Goal: Task Accomplishment & Management: Use online tool/utility

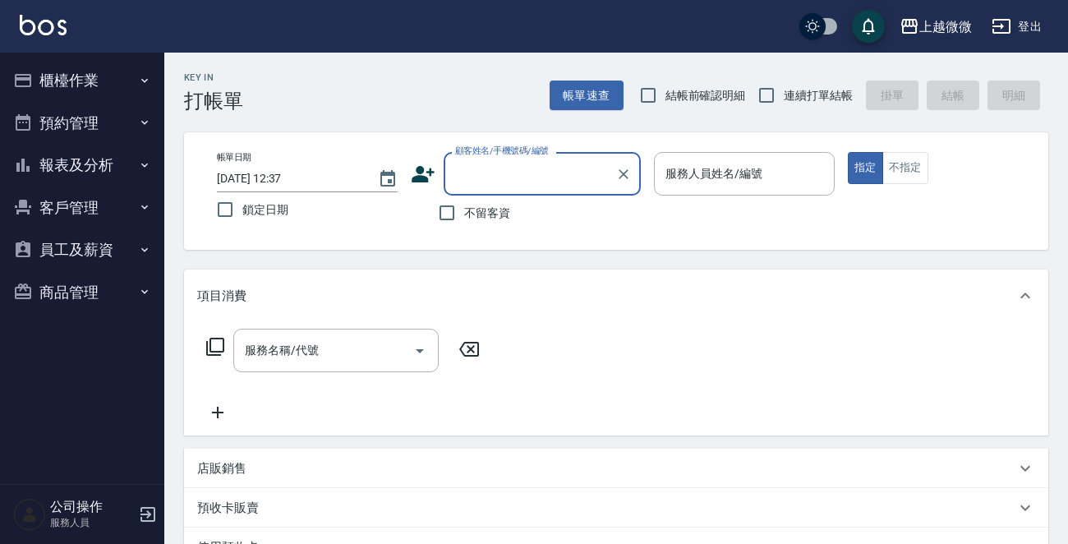
click at [110, 166] on button "報表及分析" at bounding box center [82, 165] width 151 height 43
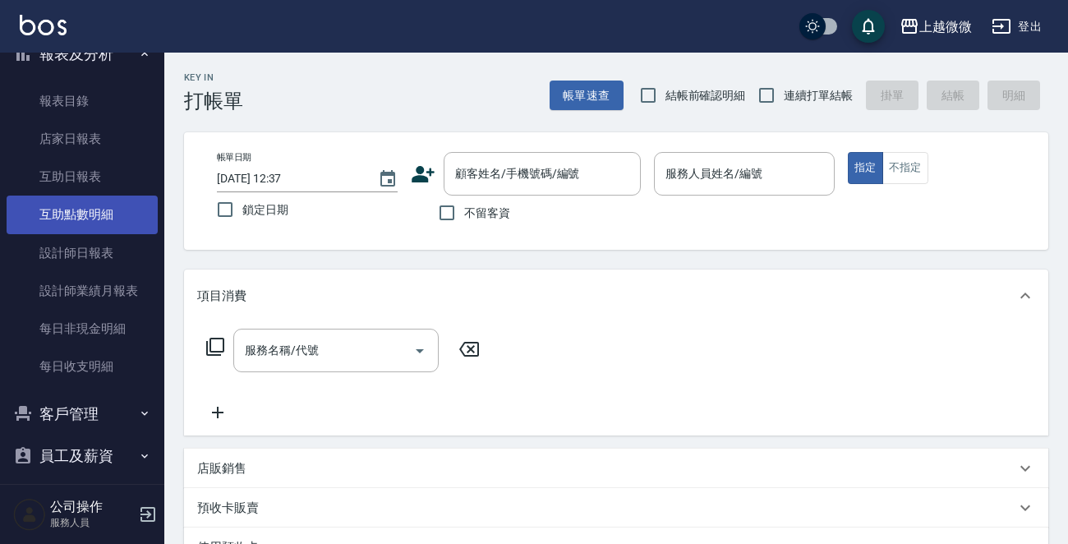
scroll to position [83, 0]
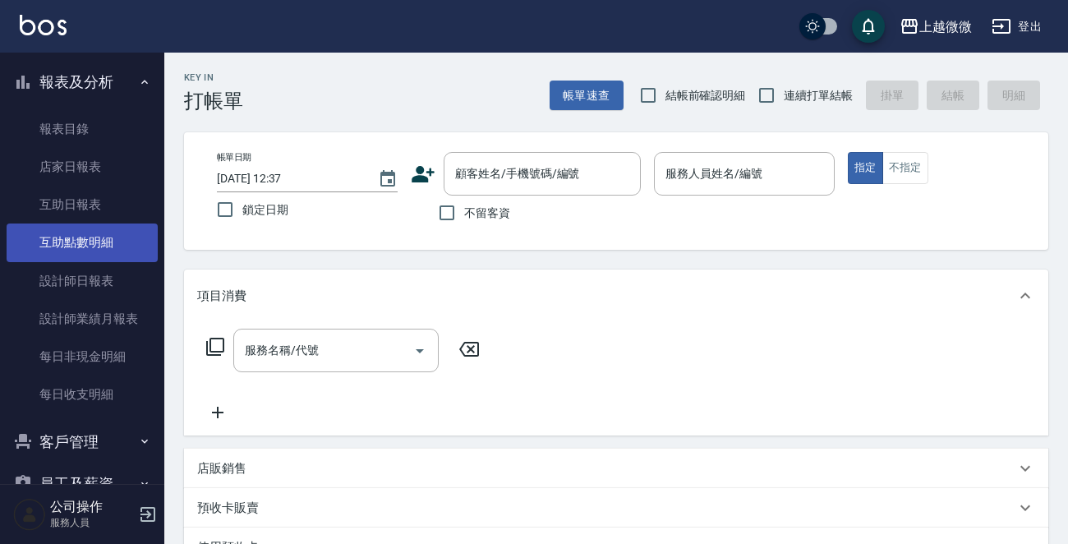
click at [122, 247] on link "互助點數明細" at bounding box center [82, 242] width 151 height 38
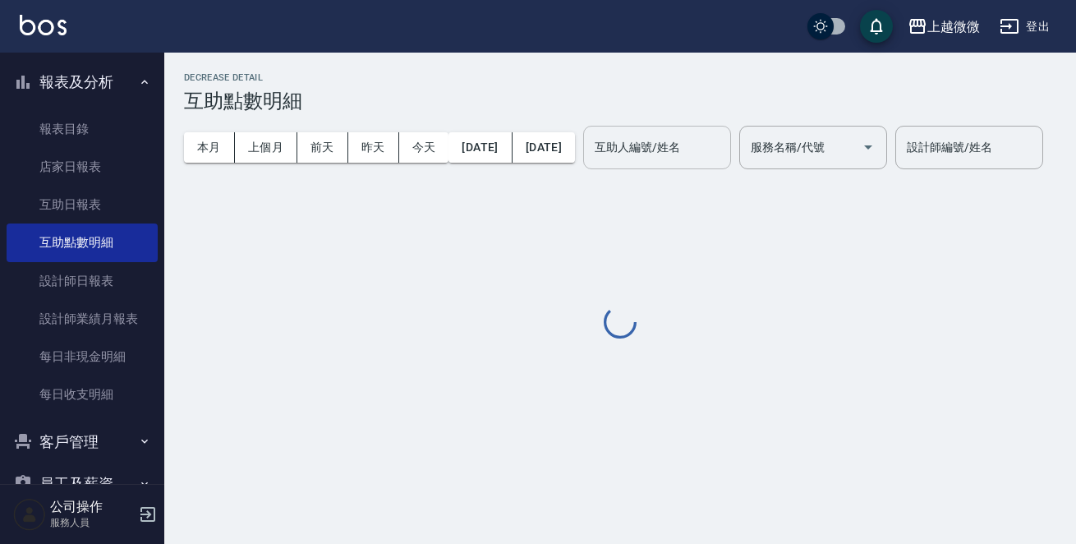
click at [724, 147] on input "互助人編號/姓名" at bounding box center [656, 147] width 133 height 29
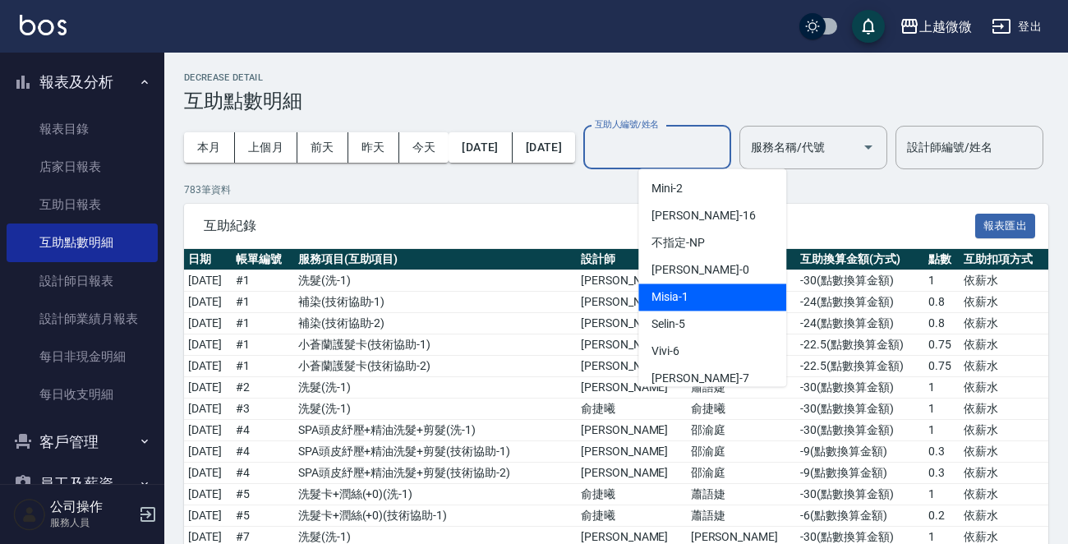
scroll to position [175, 0]
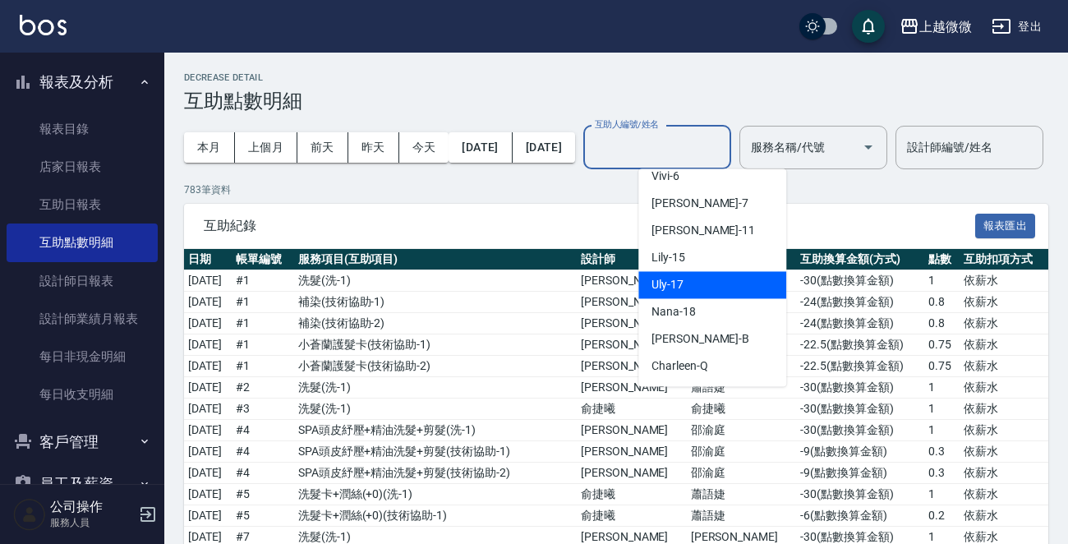
click at [715, 280] on div "Uly -17" at bounding box center [712, 284] width 148 height 27
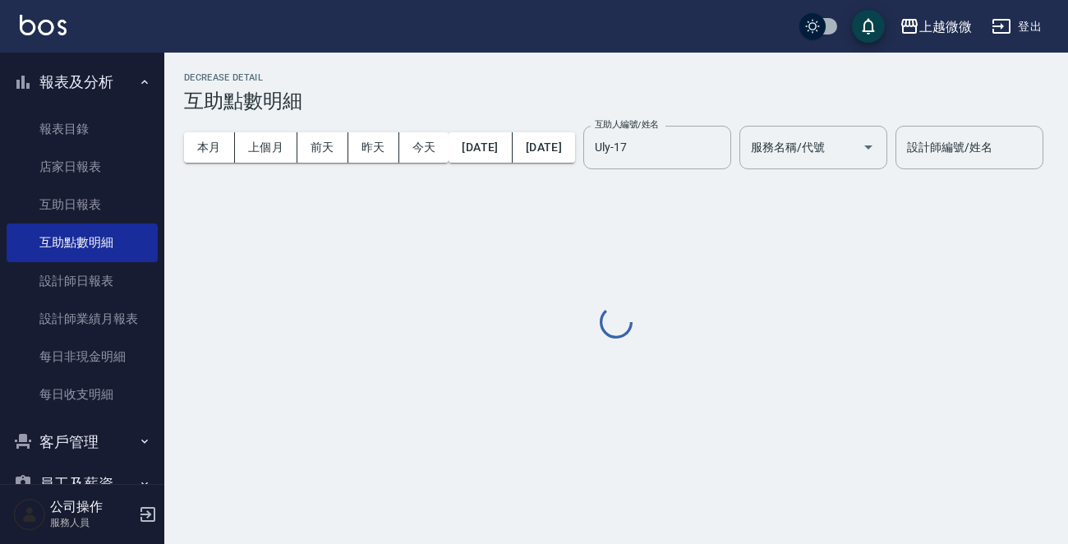
type input "Uly-17"
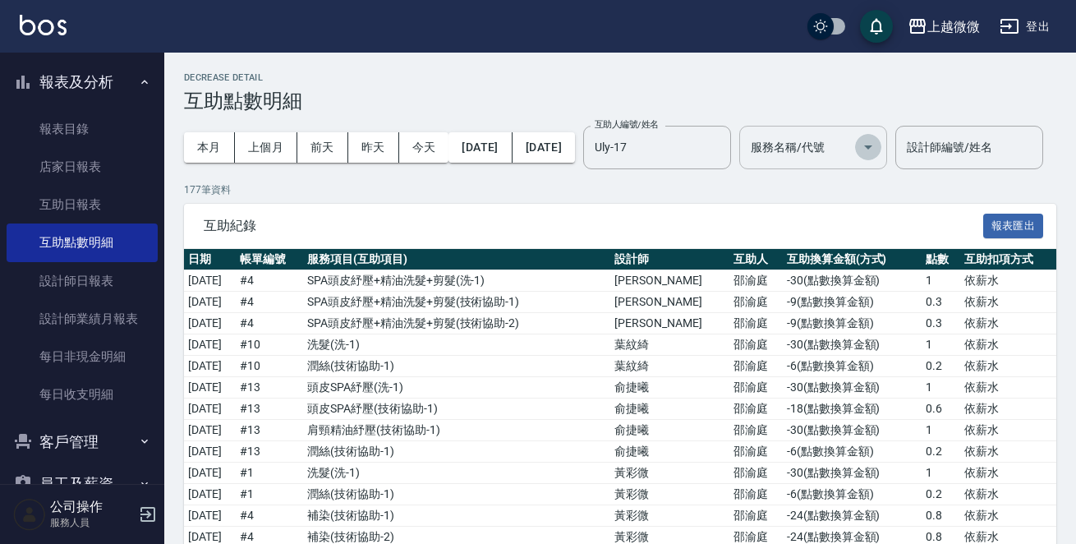
click at [878, 149] on icon "Open" at bounding box center [868, 147] width 20 height 20
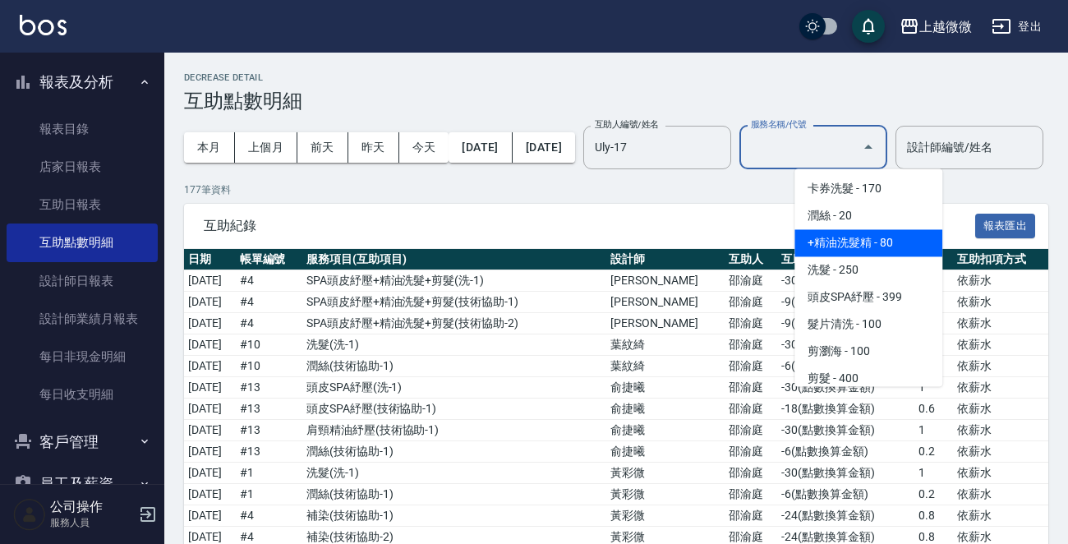
click at [857, 241] on span "+精油洗髮精 - 80" at bounding box center [868, 242] width 148 height 27
type input "+精油洗髮精(A02)"
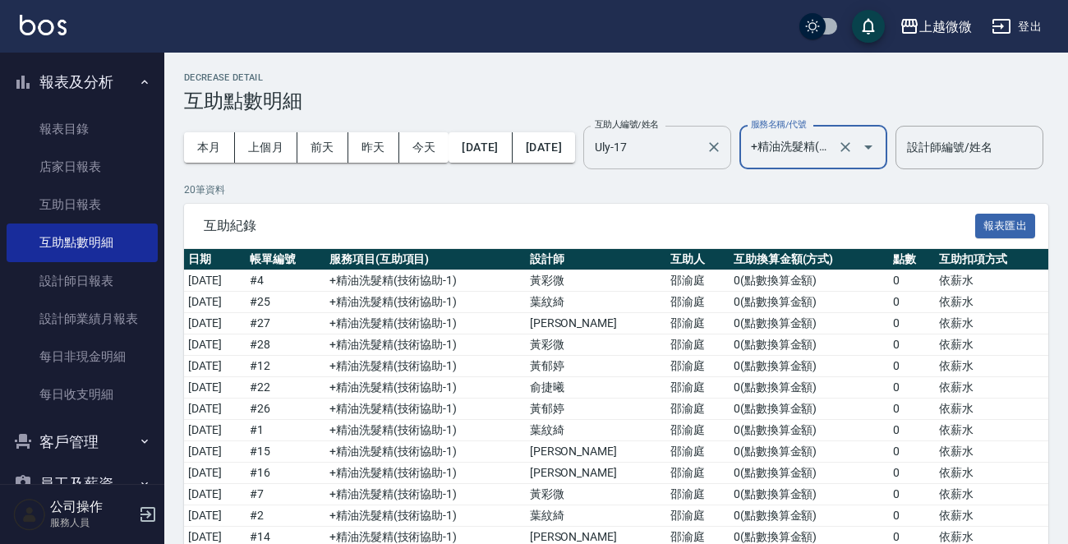
drag, startPoint x: 764, startPoint y: 145, endPoint x: 762, endPoint y: 154, distance: 8.4
click at [722, 145] on icon "Clear" at bounding box center [713, 147] width 16 height 16
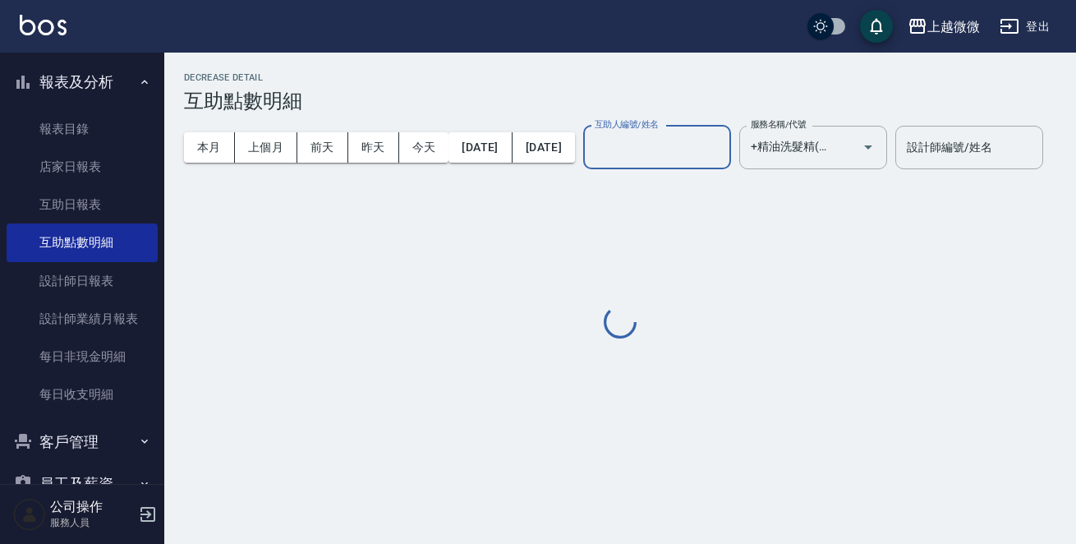
click at [724, 144] on input "互助人編號/姓名" at bounding box center [656, 147] width 133 height 29
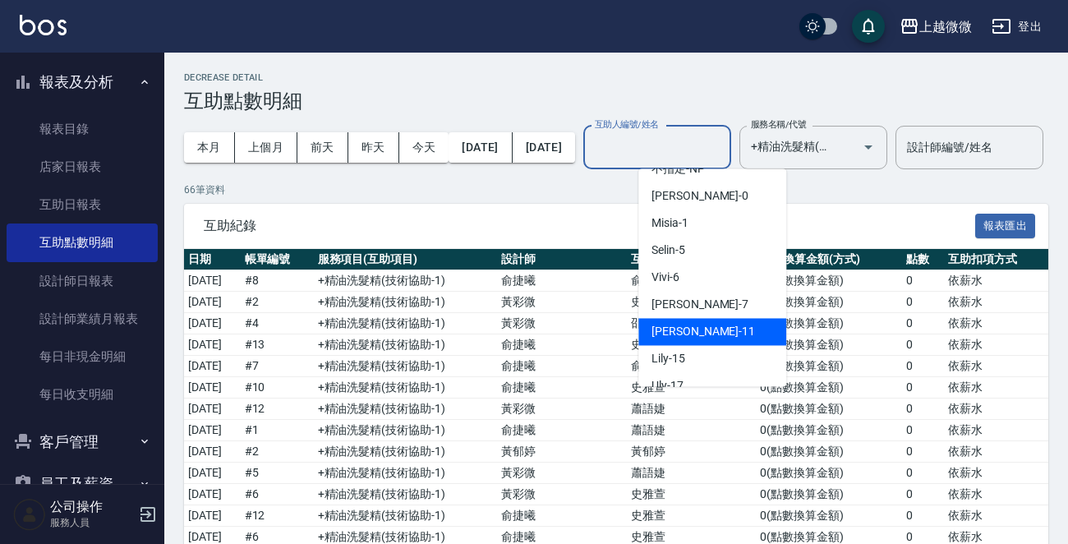
scroll to position [164, 0]
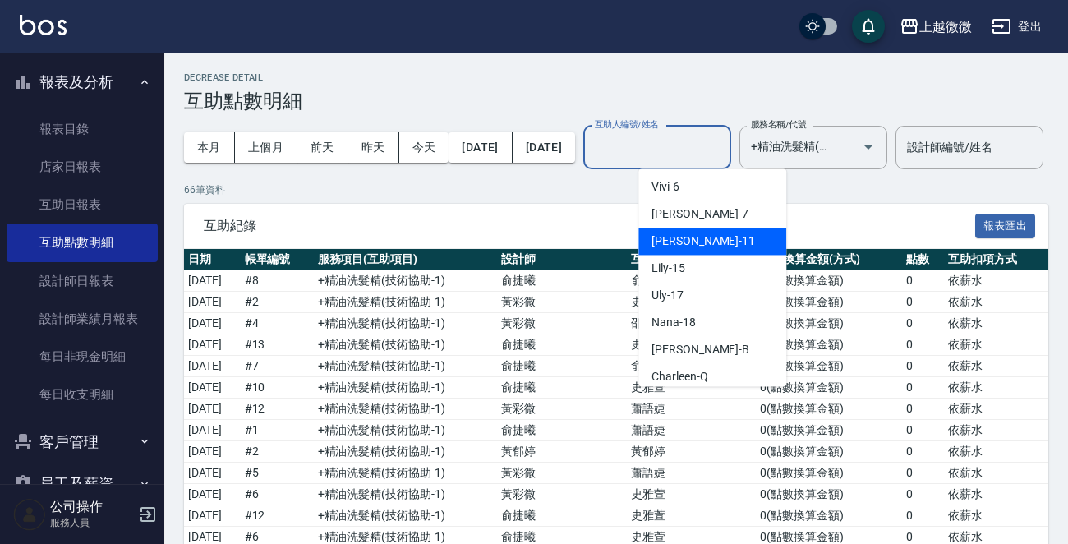
click at [733, 235] on div "[PERSON_NAME] -11" at bounding box center [712, 240] width 148 height 27
type input "[PERSON_NAME]-11"
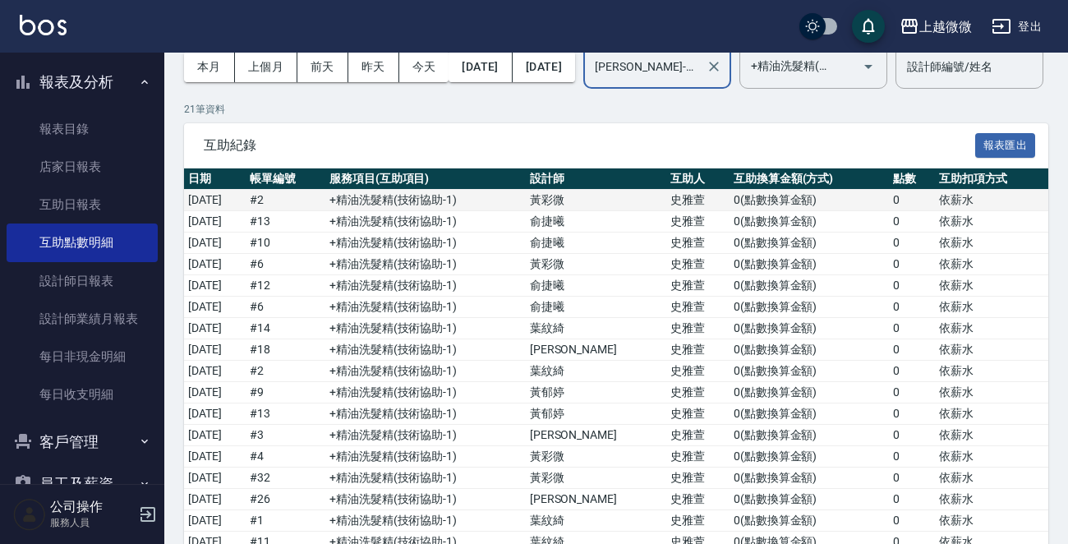
scroll to position [0, 0]
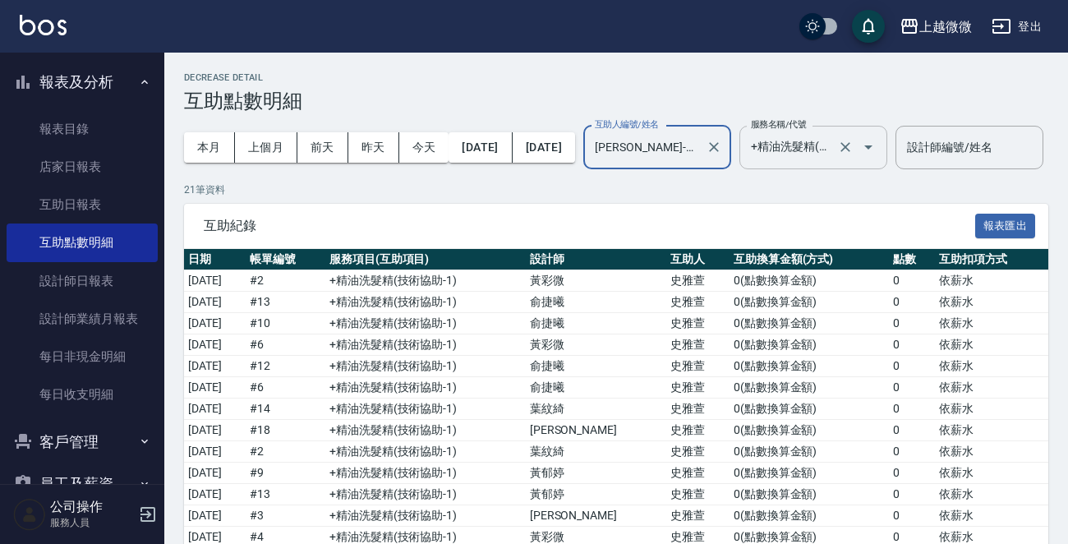
drag, startPoint x: 905, startPoint y: 165, endPoint x: 912, endPoint y: 159, distance: 9.3
click at [880, 165] on div at bounding box center [857, 148] width 46 height 44
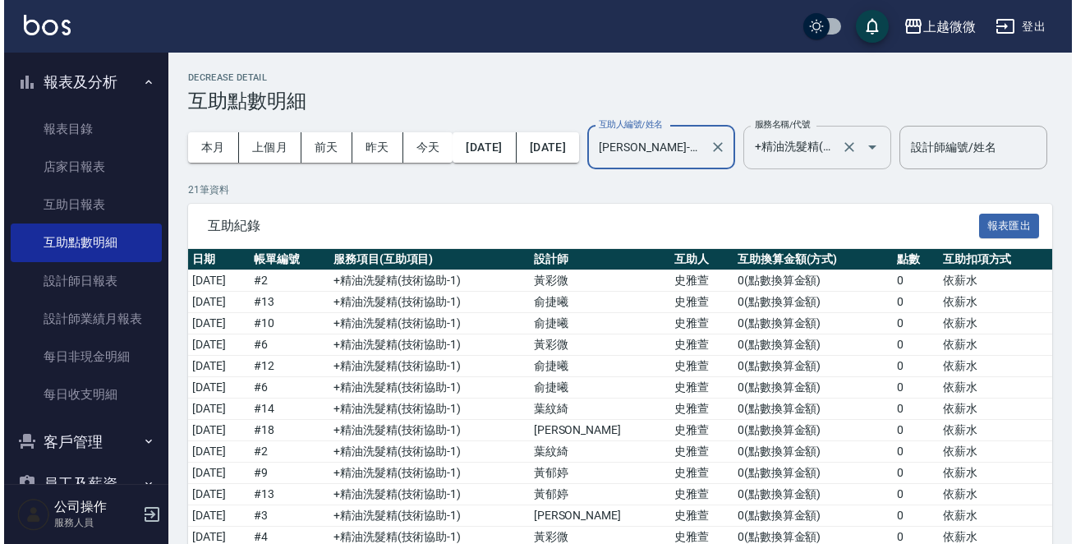
scroll to position [0, 8]
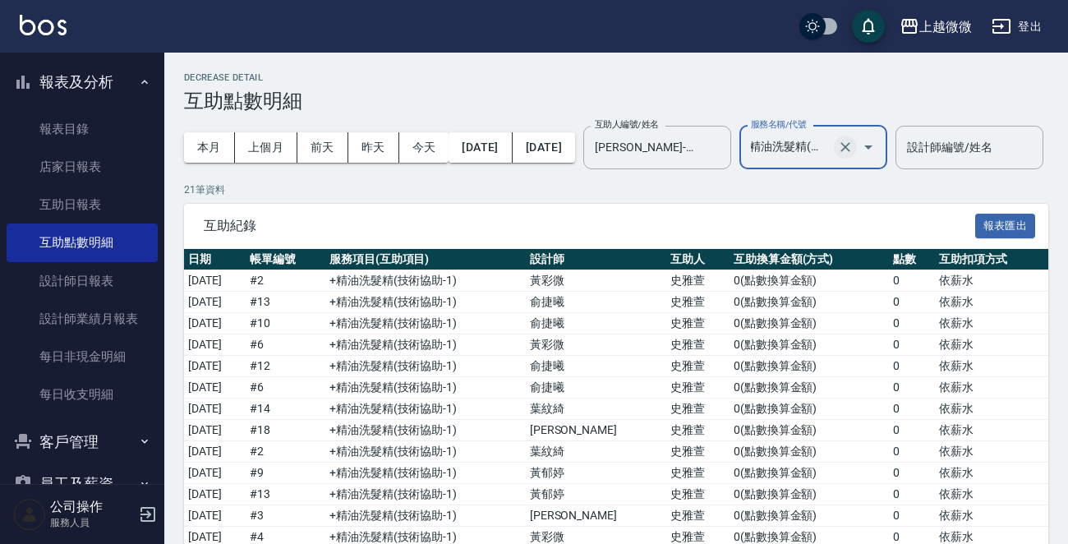
click at [853, 153] on icon "Clear" at bounding box center [845, 147] width 16 height 16
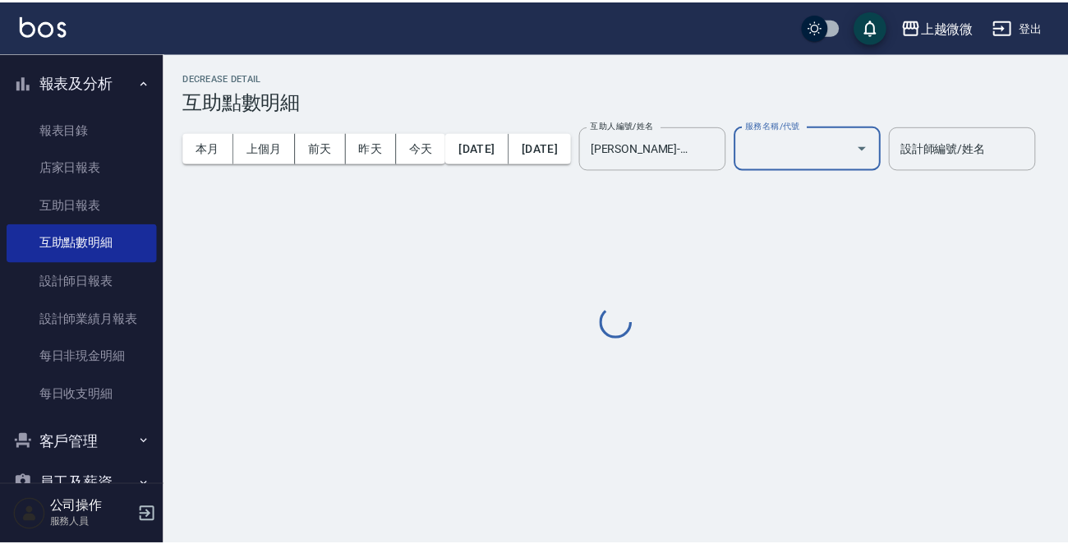
scroll to position [0, 0]
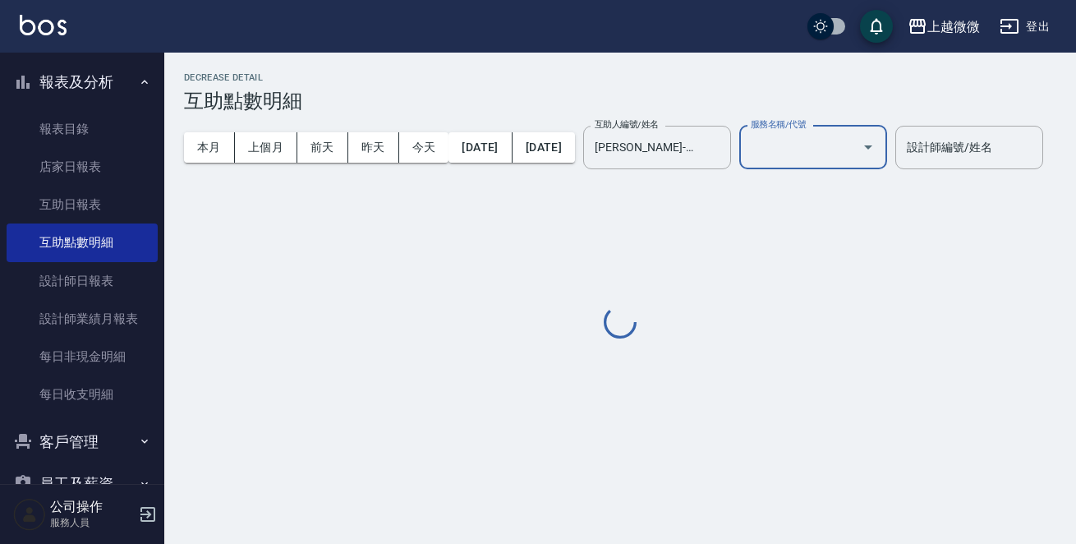
click at [855, 140] on input "服務名稱/代號" at bounding box center [801, 147] width 108 height 29
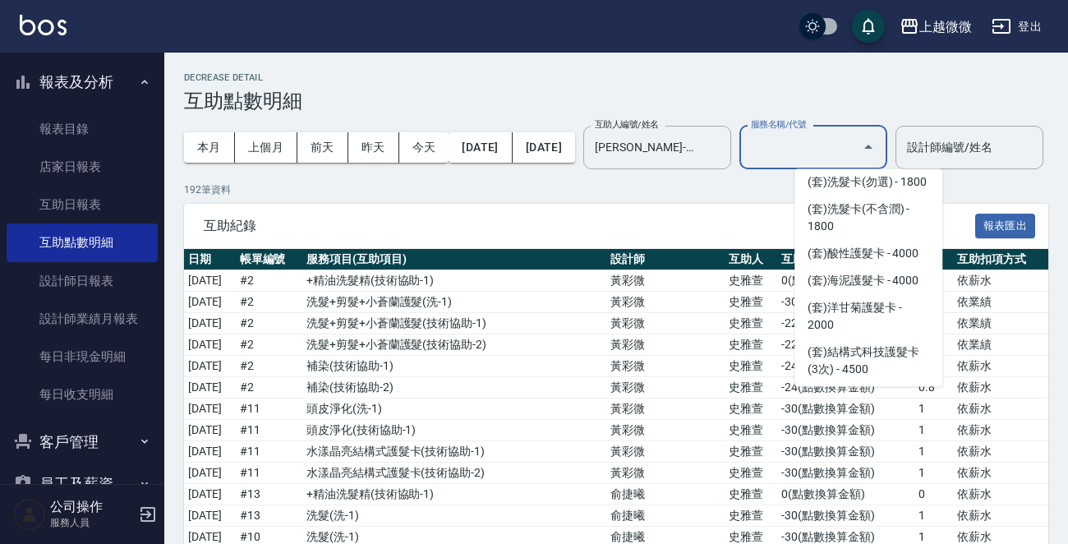
scroll to position [2957, 0]
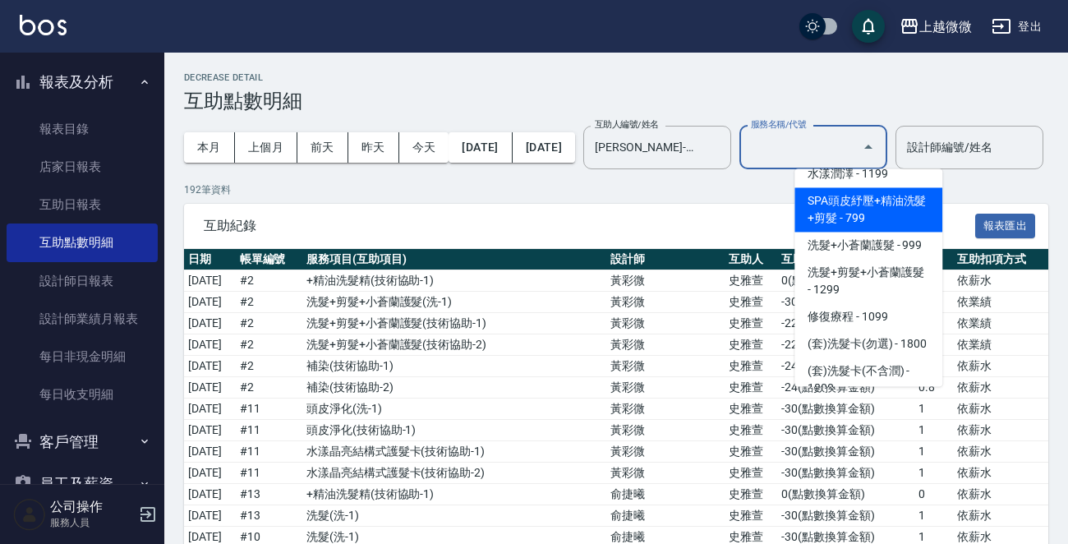
click at [875, 194] on span "SPA頭皮紓壓+精油洗髮+剪髮 - 799" at bounding box center [868, 209] width 148 height 44
type input "SPA頭皮紓壓+精油洗髮+剪髮(I13)"
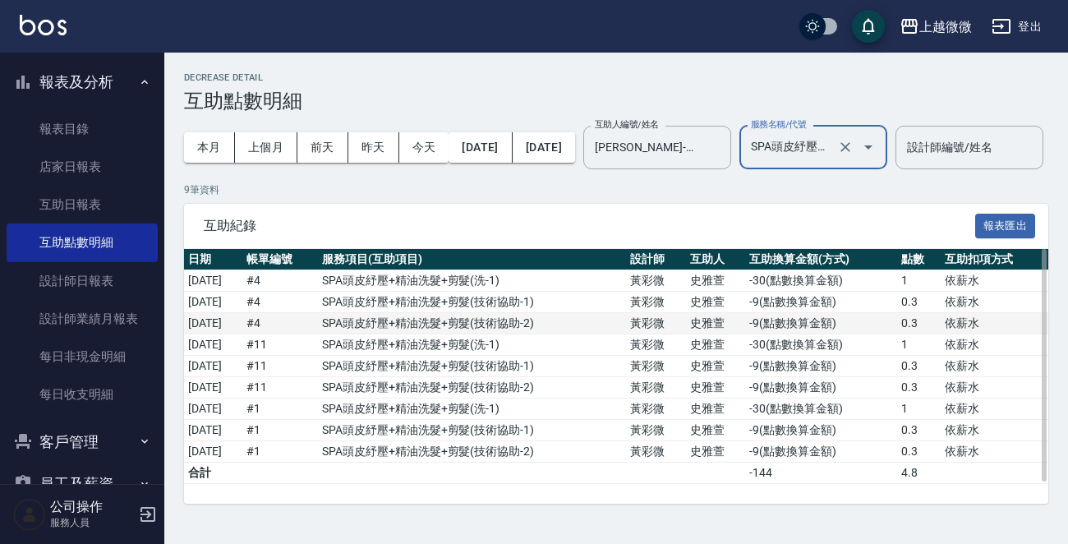
scroll to position [34, 0]
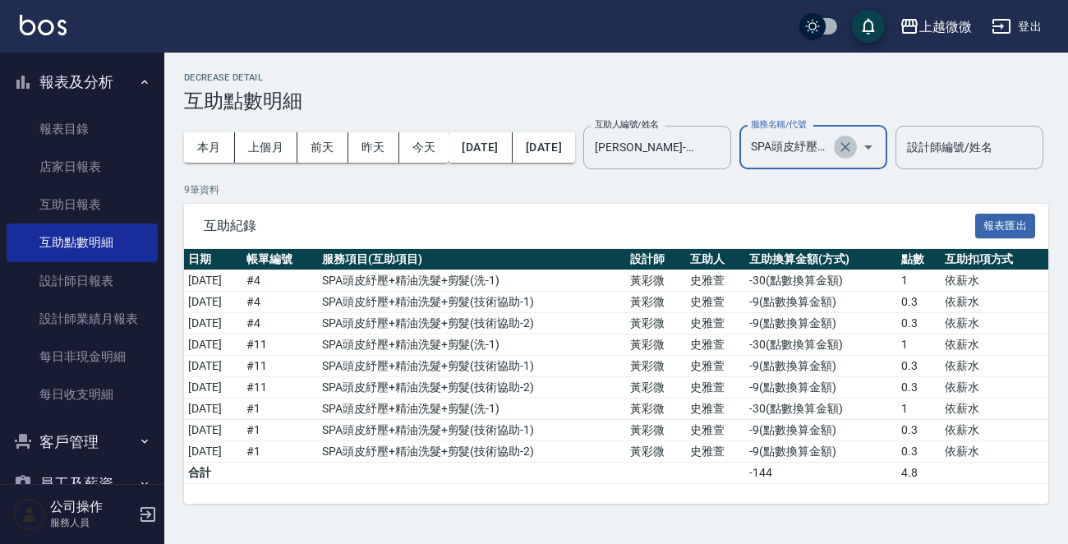
click at [850, 142] on icon "Clear" at bounding box center [845, 147] width 10 height 10
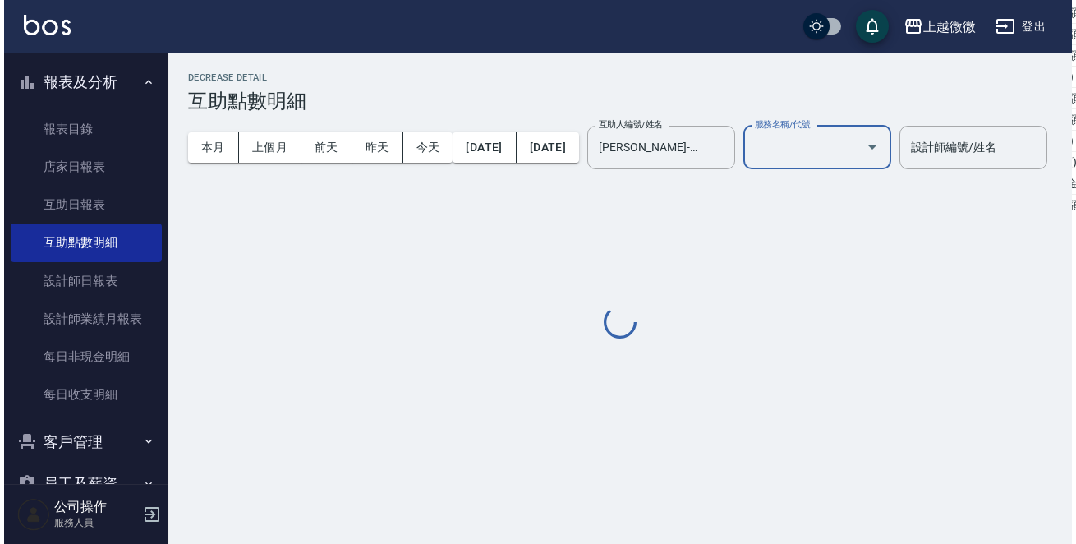
scroll to position [0, 0]
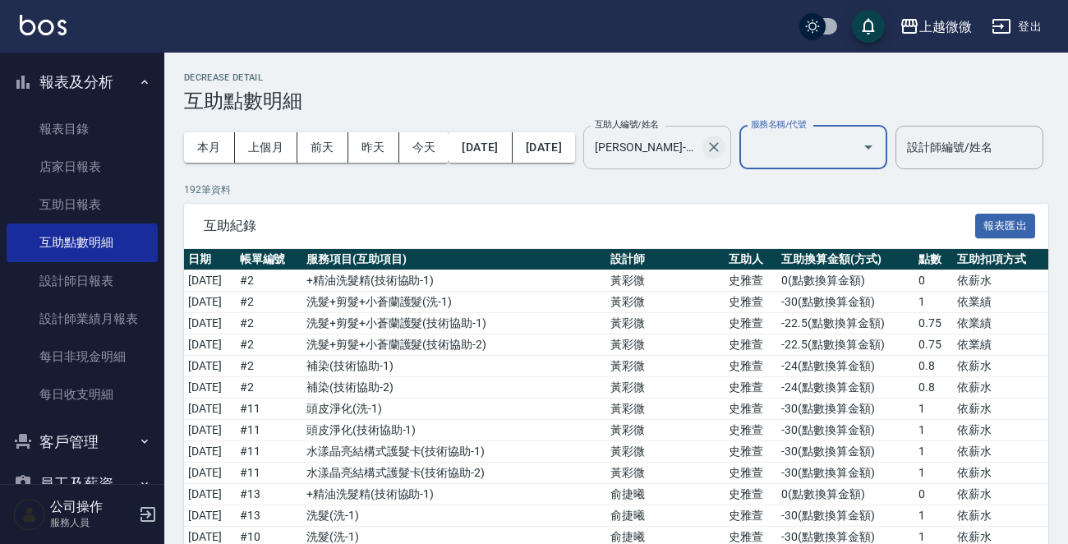
click at [722, 149] on icon "Clear" at bounding box center [713, 147] width 16 height 16
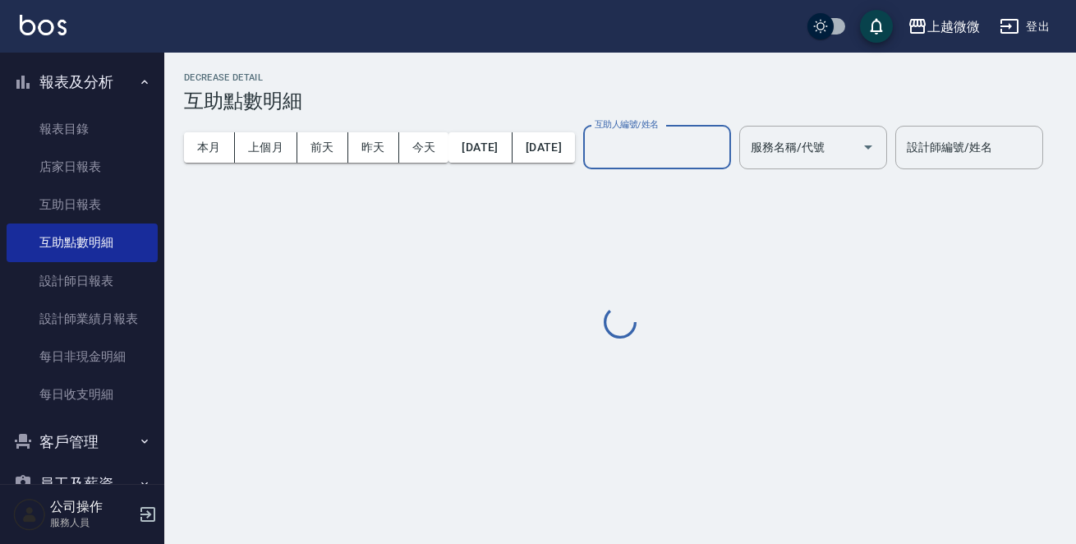
click at [724, 152] on input "互助人編號/姓名" at bounding box center [656, 147] width 133 height 29
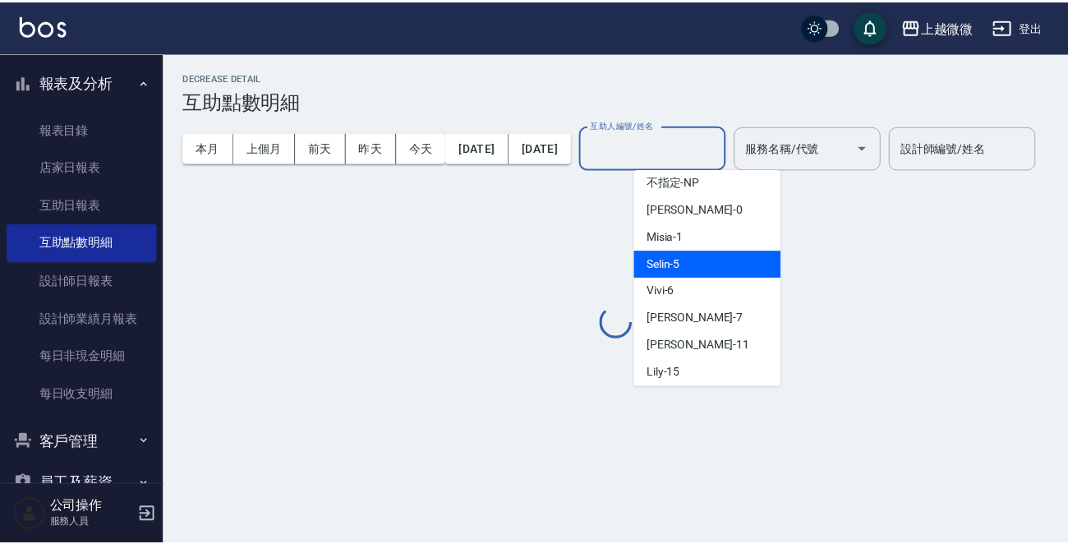
scroll to position [175, 0]
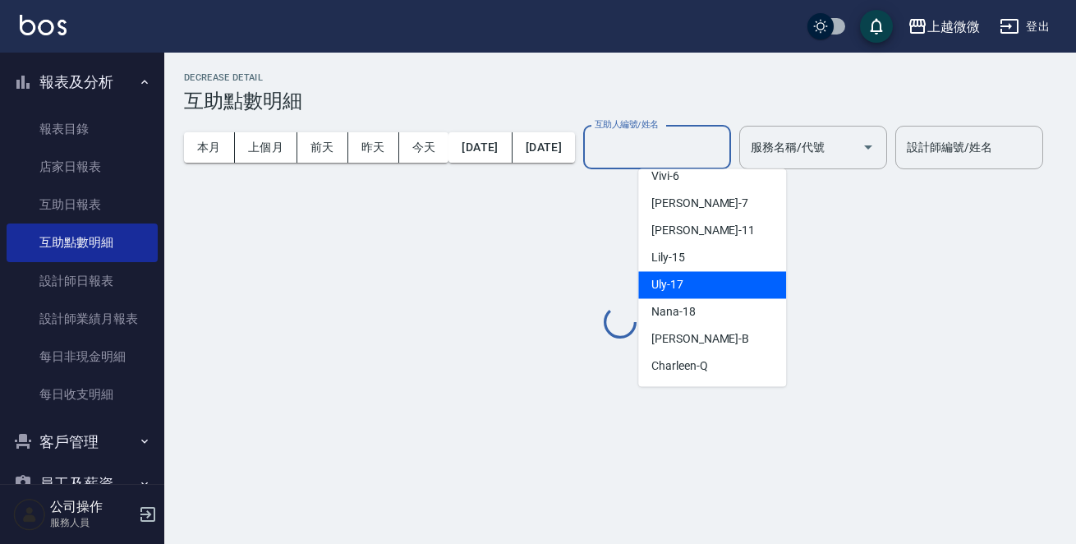
click at [755, 283] on div "Uly -17" at bounding box center [712, 284] width 148 height 27
type input "Uly-17"
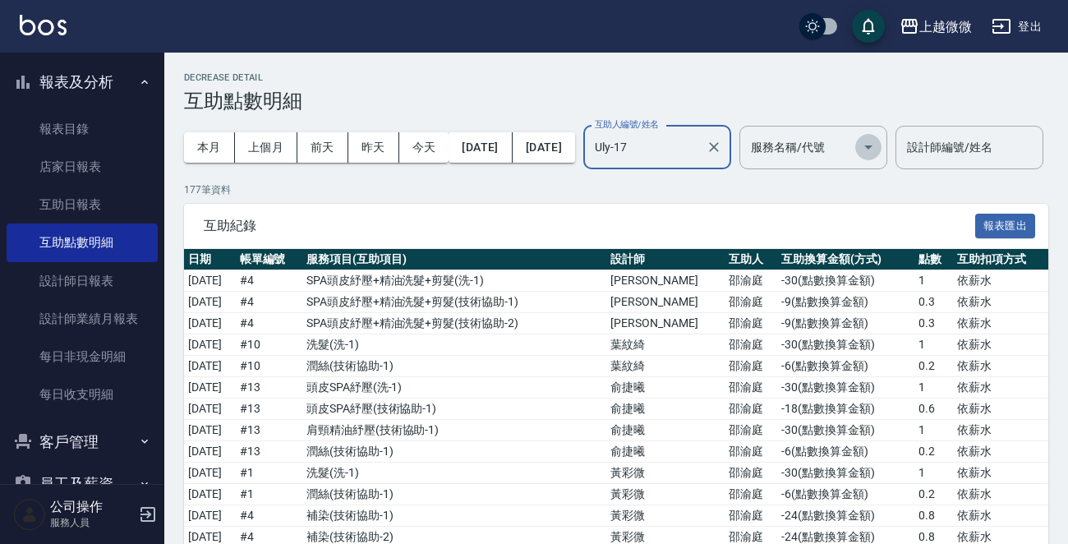
click at [881, 146] on button "Open" at bounding box center [868, 147] width 26 height 26
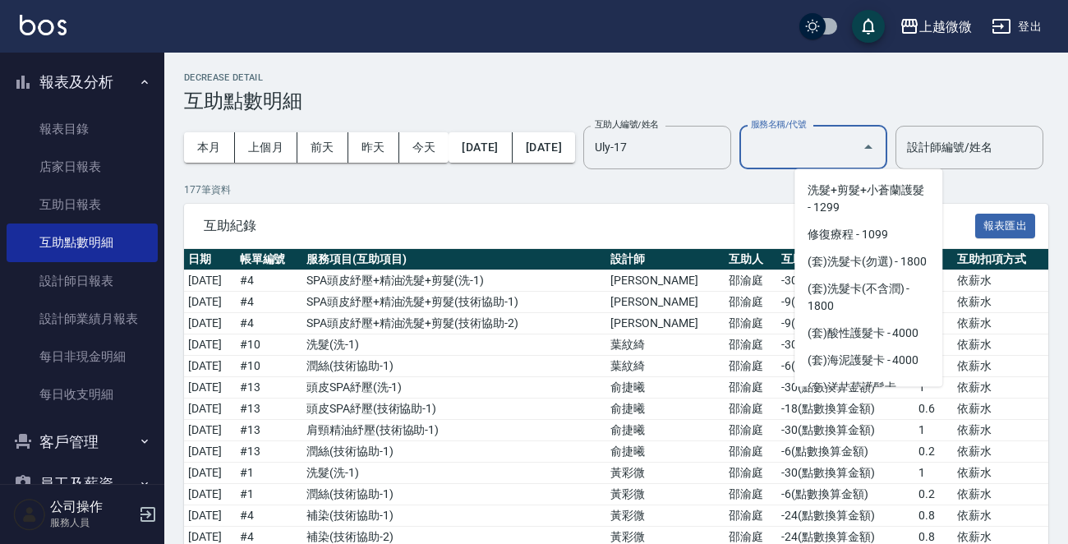
scroll to position [2957, 0]
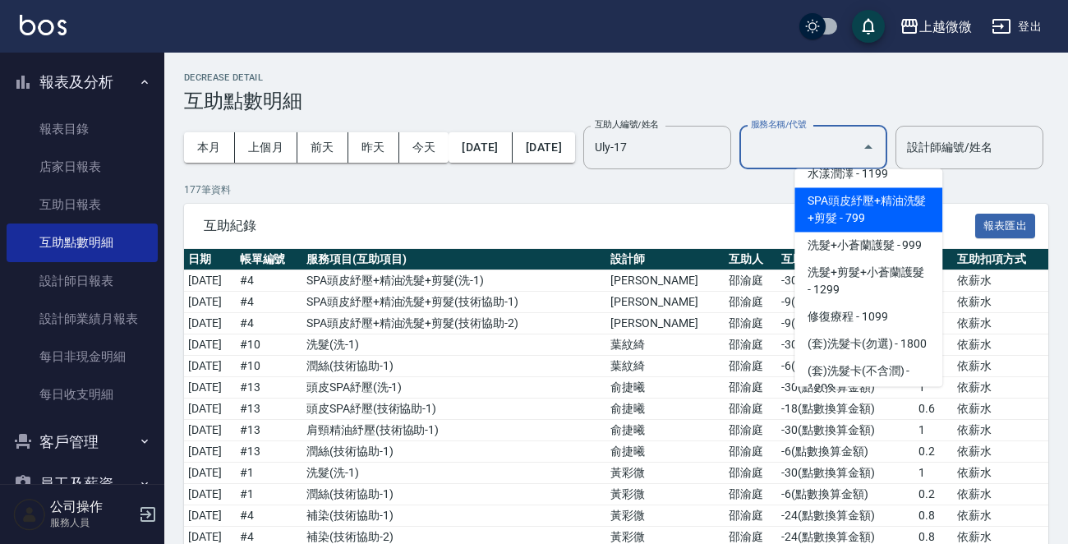
click at [887, 203] on span "SPA頭皮紓壓+精油洗髮+剪髮 - 799" at bounding box center [868, 209] width 148 height 44
type input "SPA頭皮紓壓+精油洗髮+剪髮(I13)"
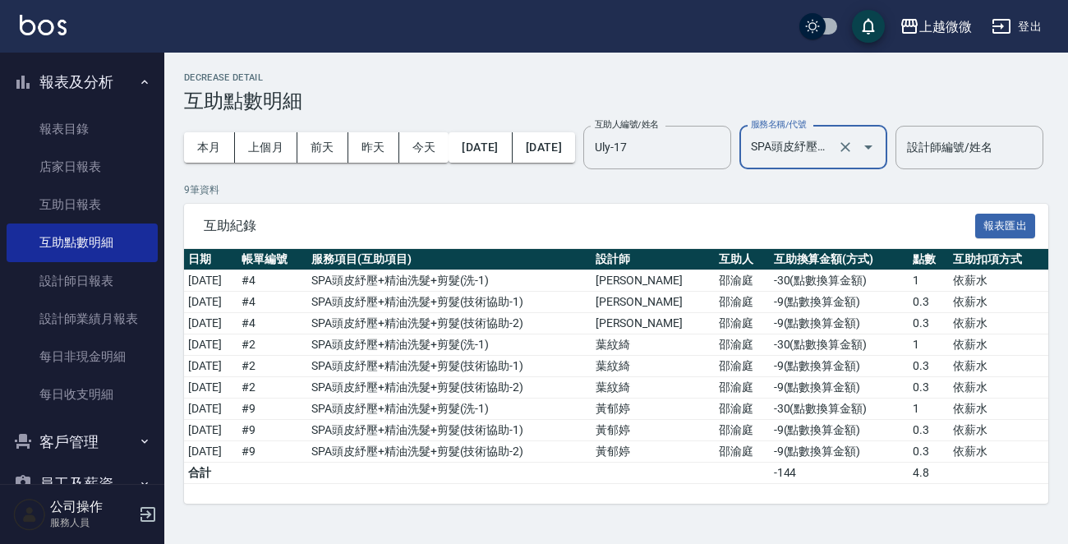
drag, startPoint x: 897, startPoint y: 147, endPoint x: 854, endPoint y: 162, distance: 45.2
click at [853, 147] on icon "Clear" at bounding box center [845, 147] width 16 height 16
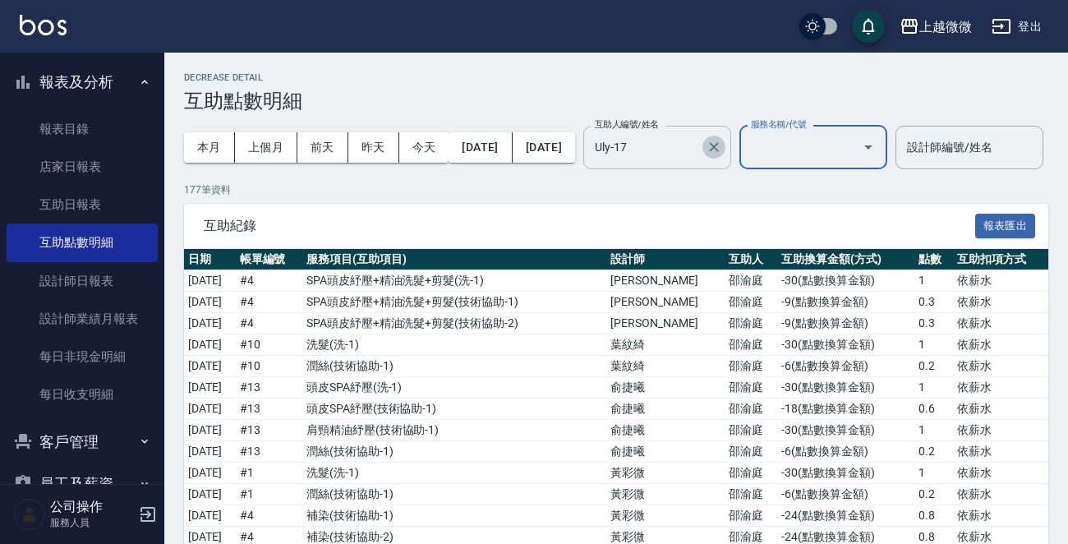
drag, startPoint x: 762, startPoint y: 154, endPoint x: 764, endPoint y: 162, distance: 8.4
click at [722, 155] on icon "Clear" at bounding box center [713, 147] width 16 height 16
